Goal: Check status: Check status

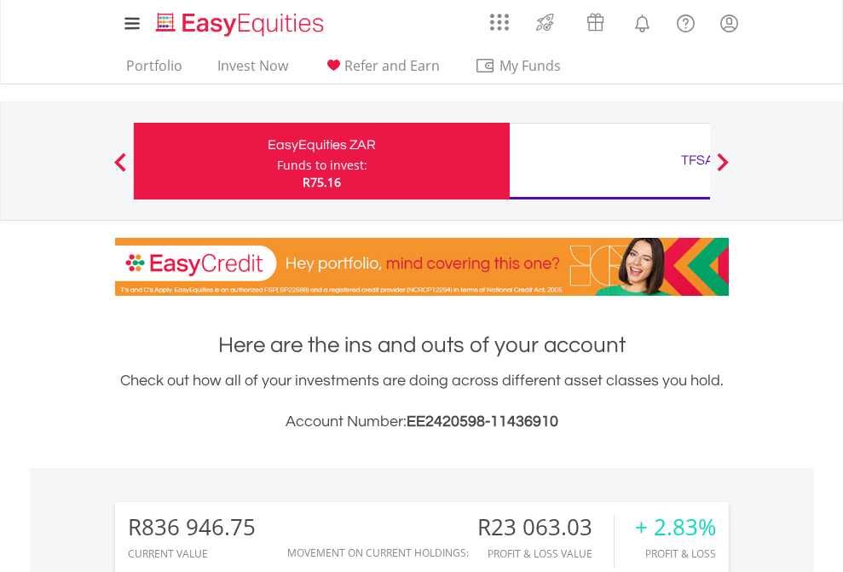
scroll to position [164, 268]
click at [277, 161] on div "Funds to invest:" at bounding box center [322, 165] width 90 height 17
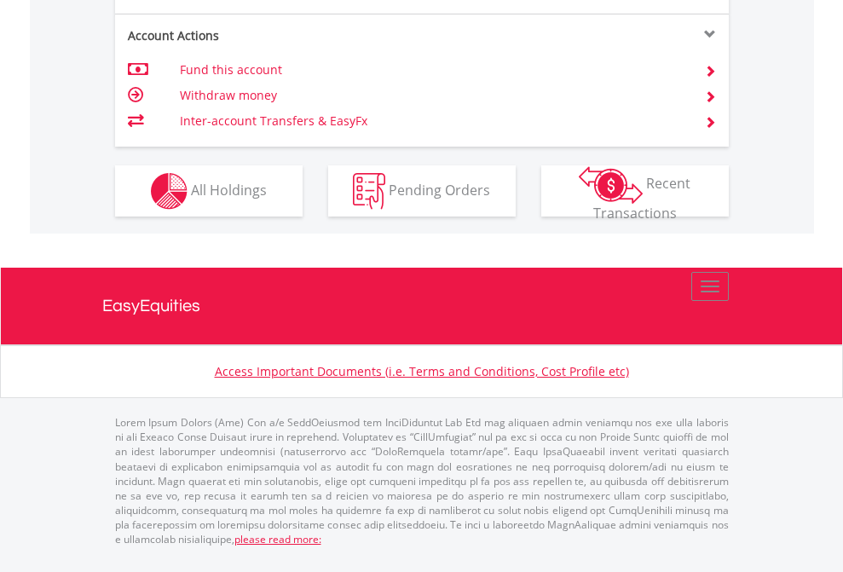
scroll to position [1667, 0]
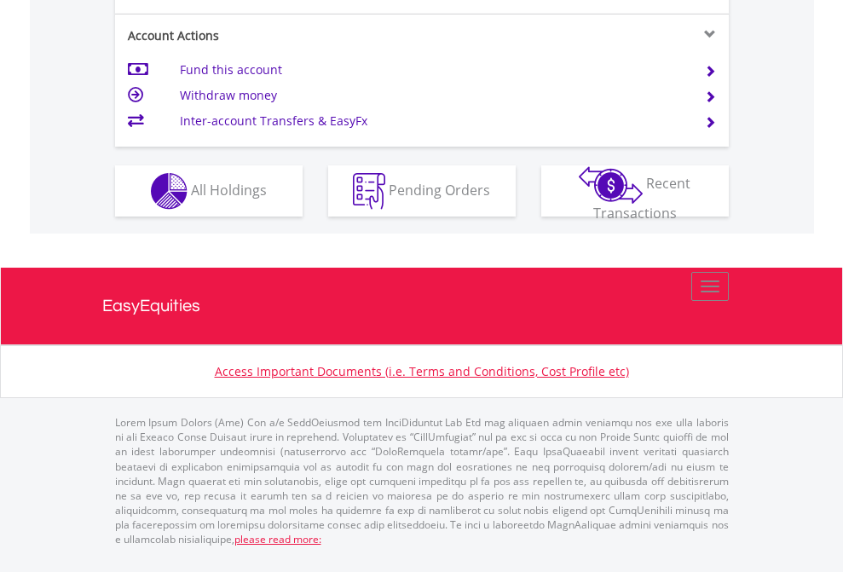
scroll to position [1667, 0]
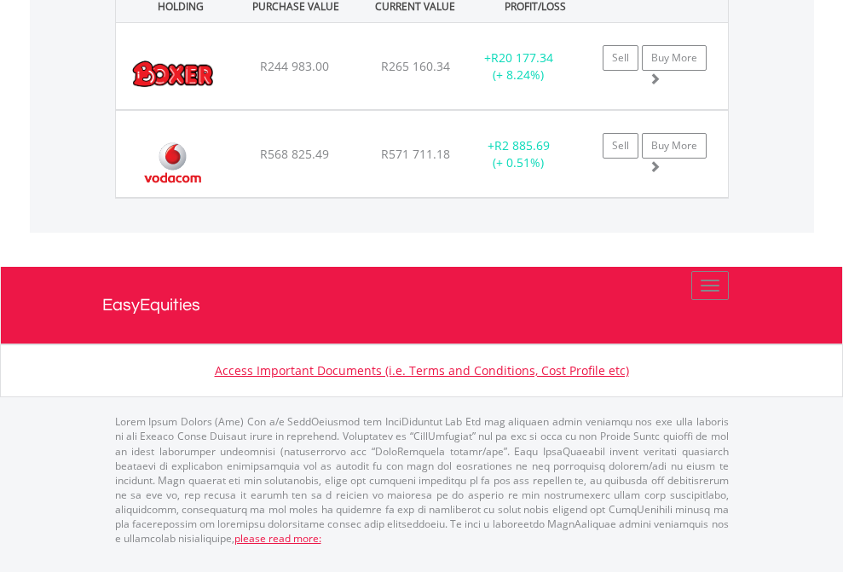
scroll to position [164, 268]
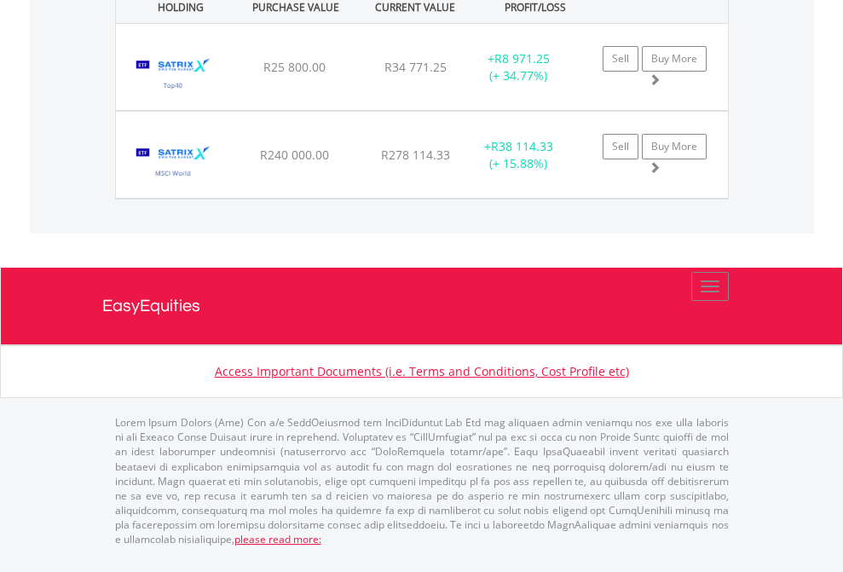
scroll to position [1964, 0]
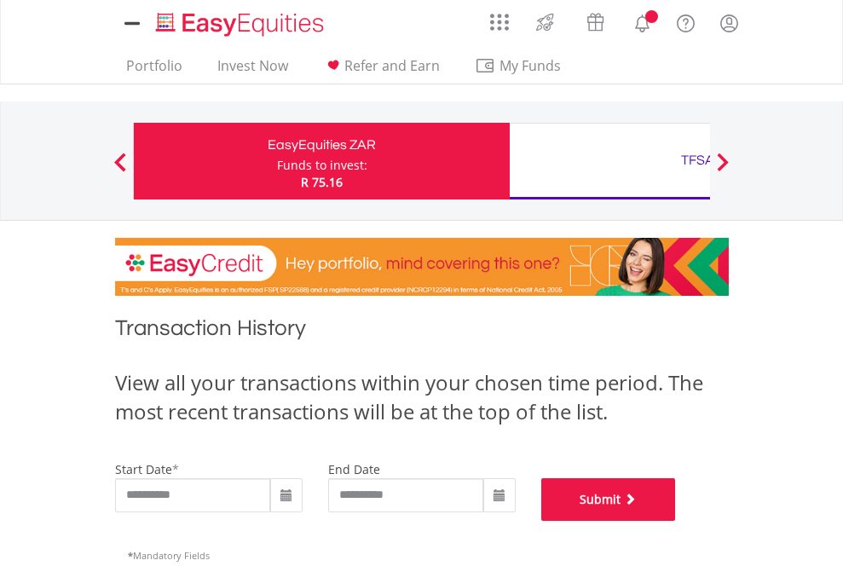
click at [676, 521] on button "Submit" at bounding box center [608, 499] width 135 height 43
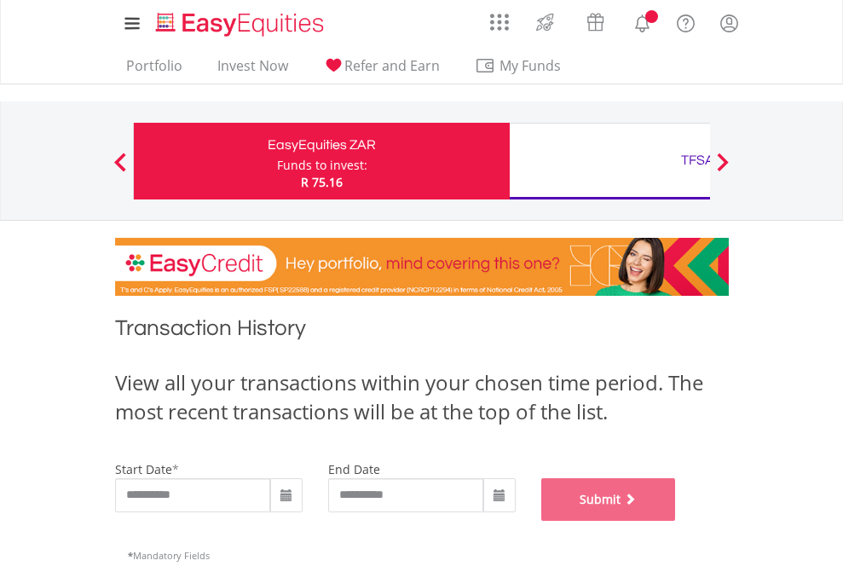
scroll to position [691, 0]
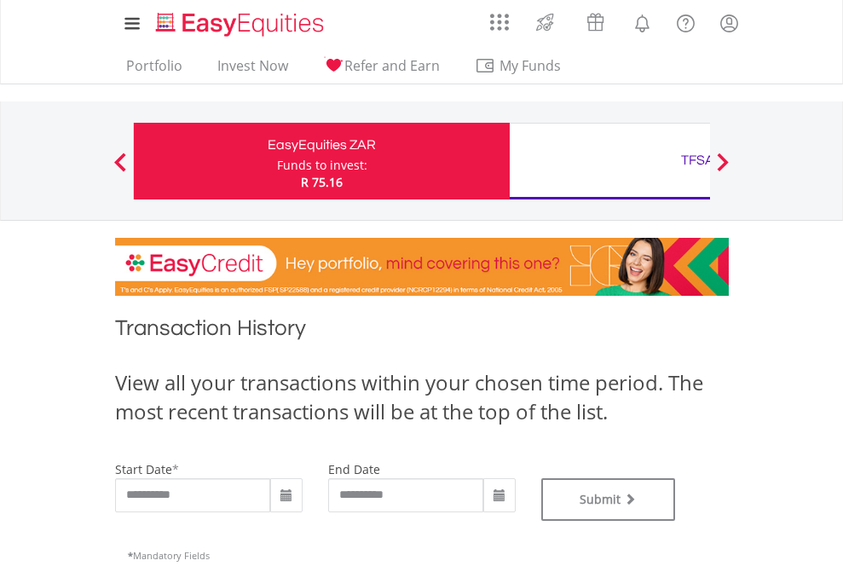
click at [609, 161] on div "TFSA" at bounding box center [697, 160] width 355 height 24
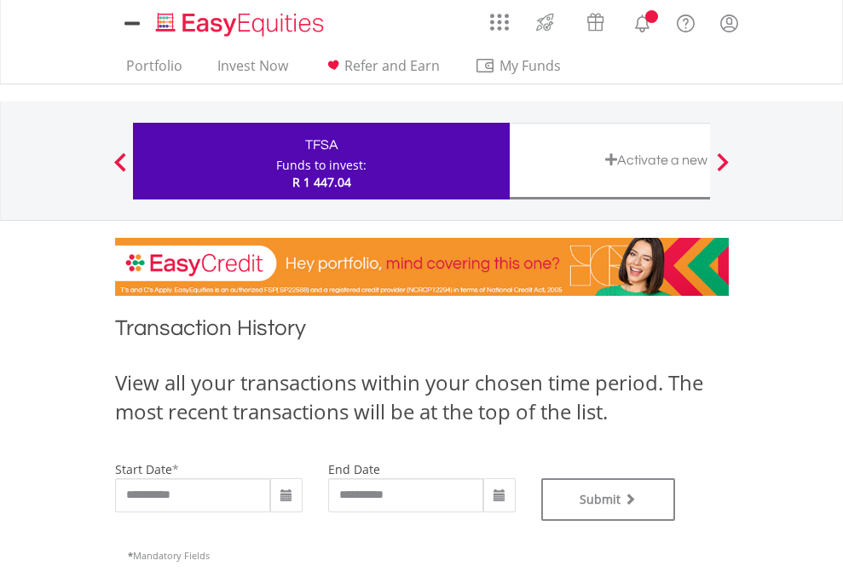
type input "**********"
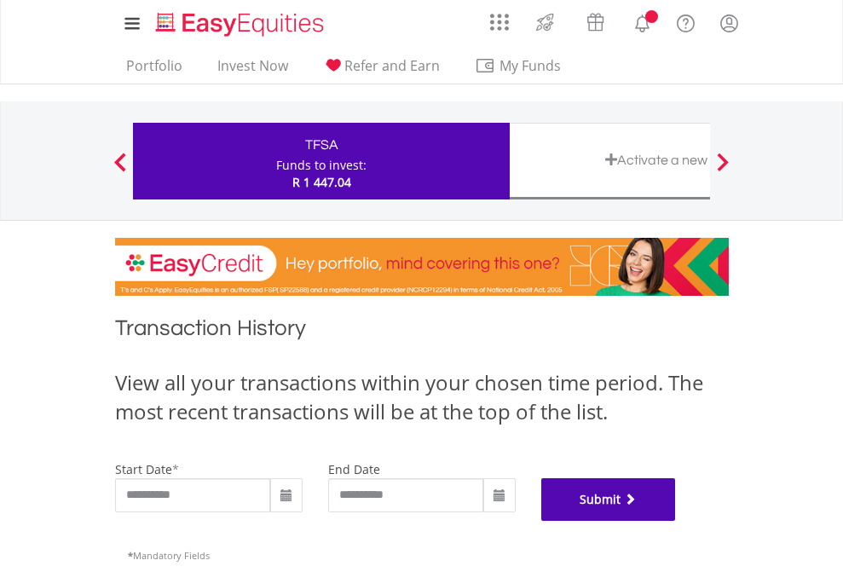
click at [676, 521] on button "Submit" at bounding box center [608, 499] width 135 height 43
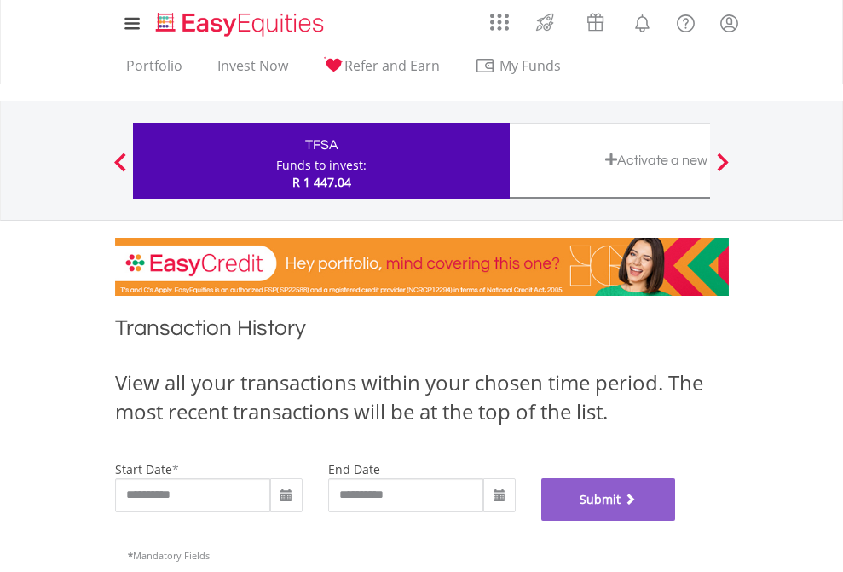
scroll to position [691, 0]
